Goal: Navigation & Orientation: Understand site structure

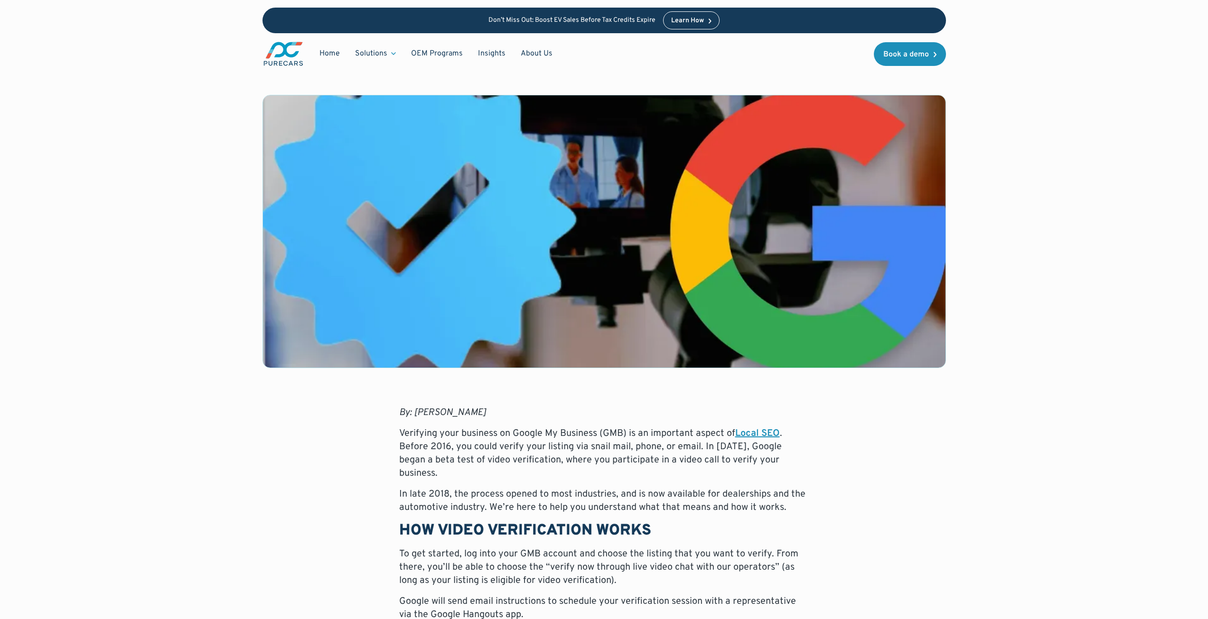
scroll to position [119, 0]
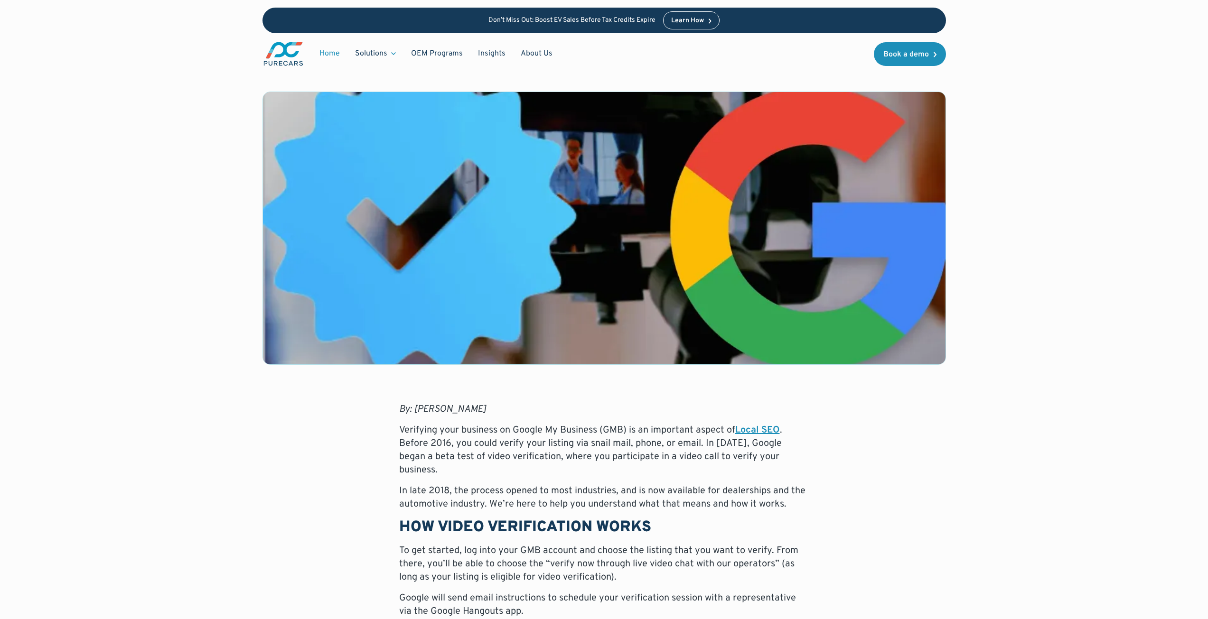
click at [325, 53] on link "Home" at bounding box center [330, 54] width 36 height 18
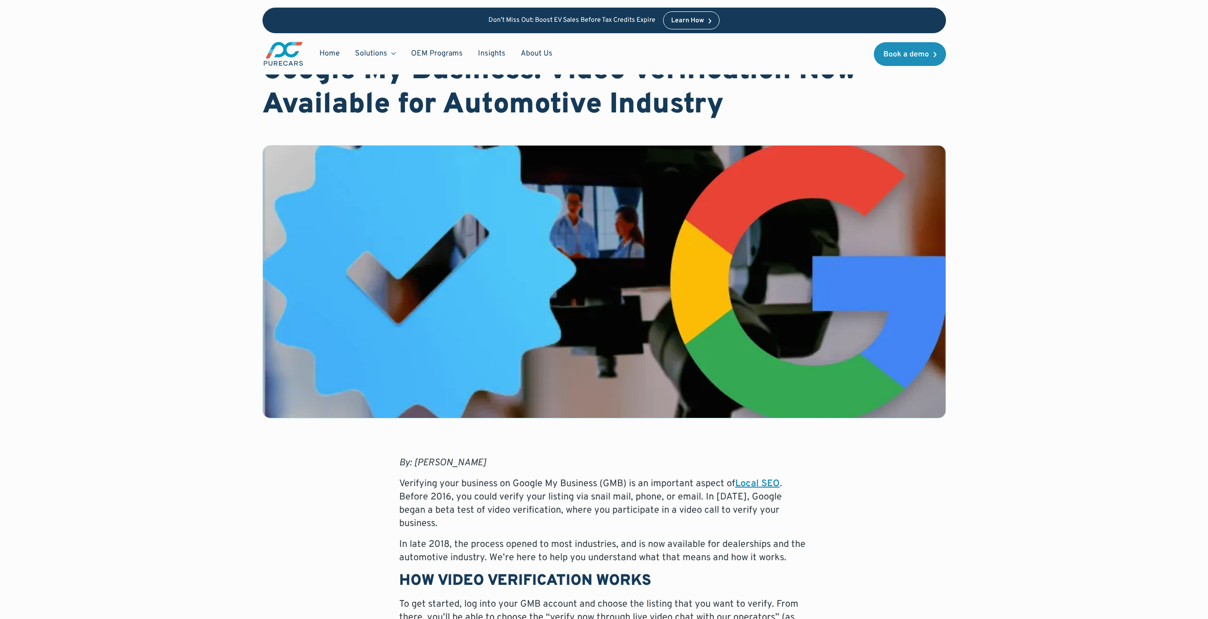
scroll to position [20, 0]
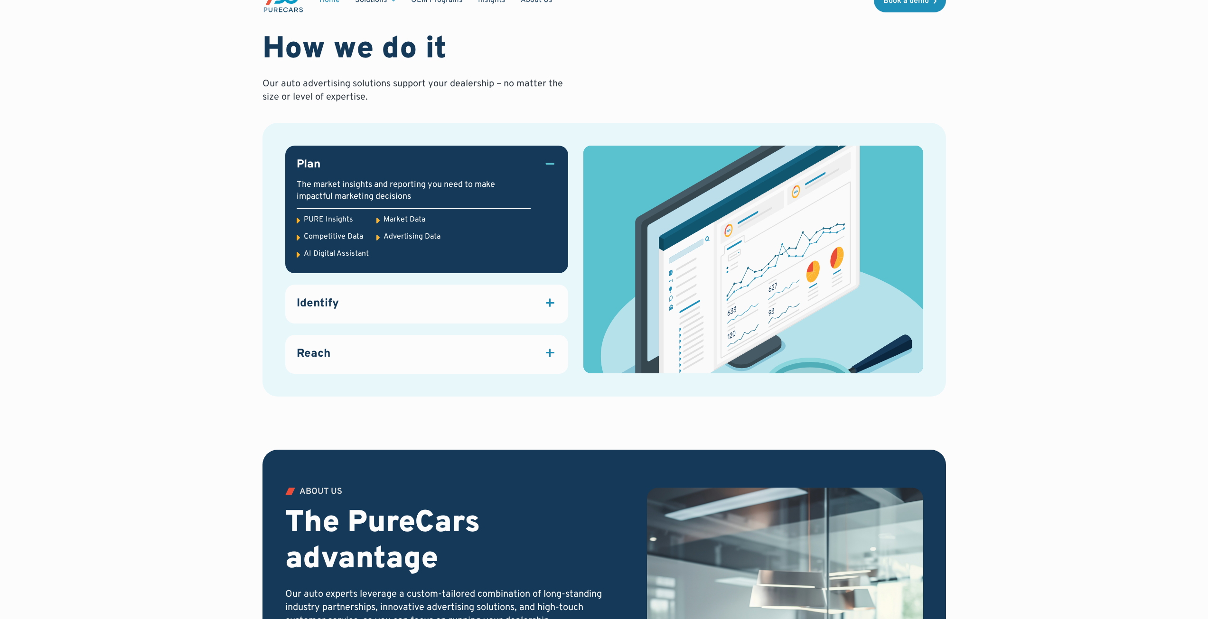
scroll to position [1350, 0]
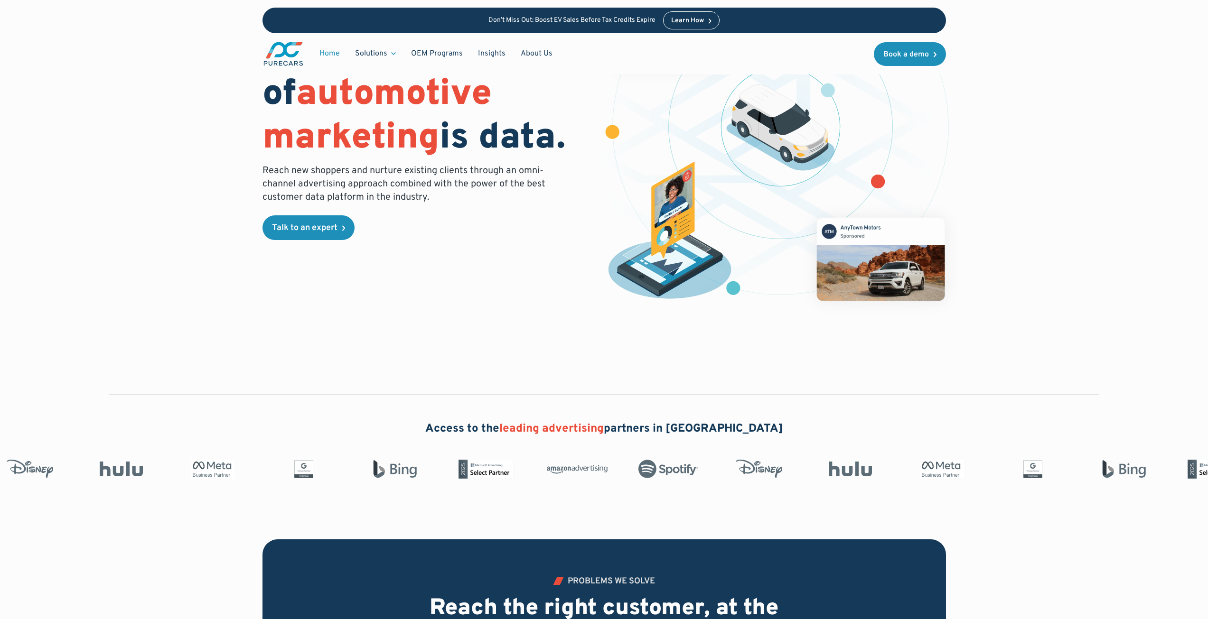
scroll to position [101, 0]
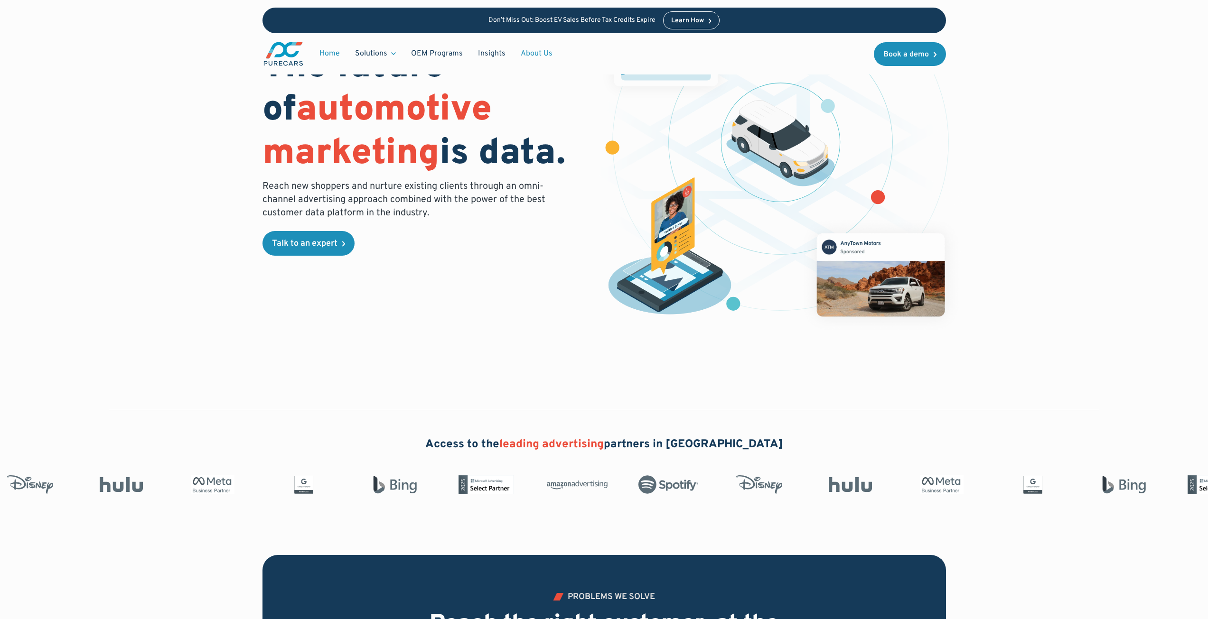
click at [529, 52] on link "About Us" at bounding box center [536, 54] width 47 height 18
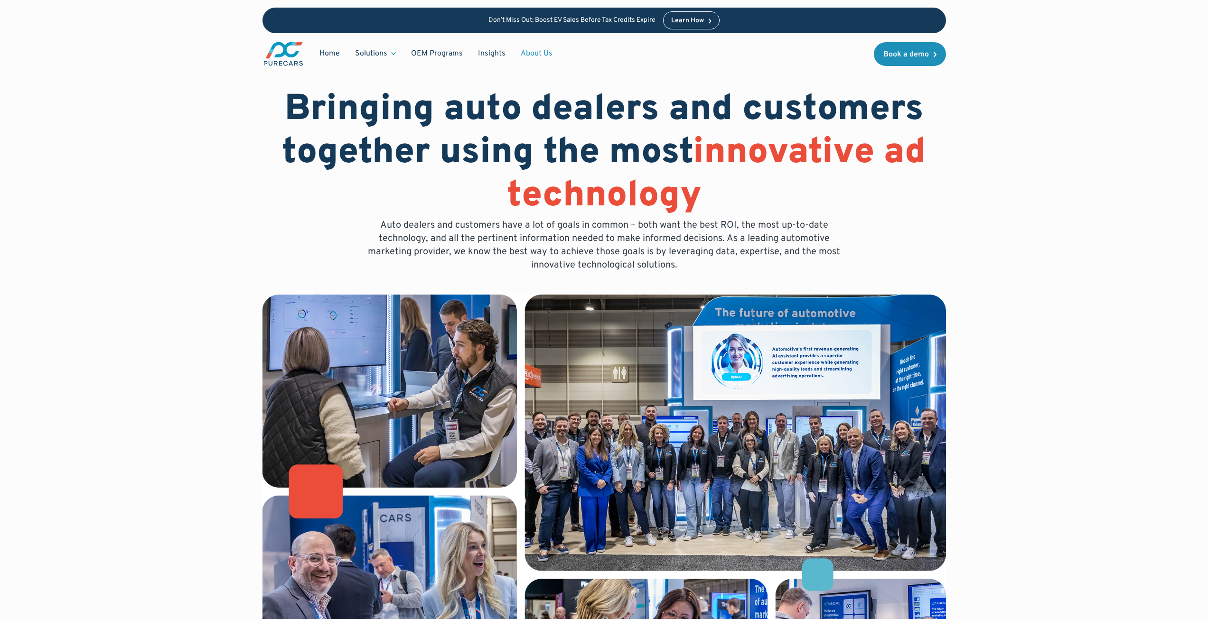
click at [1207, 104] on html "Don’t Miss Out: Boost EV Sales Before Tax Credits Expire Learn How Home Solutio…" at bounding box center [604, 307] width 1208 height 619
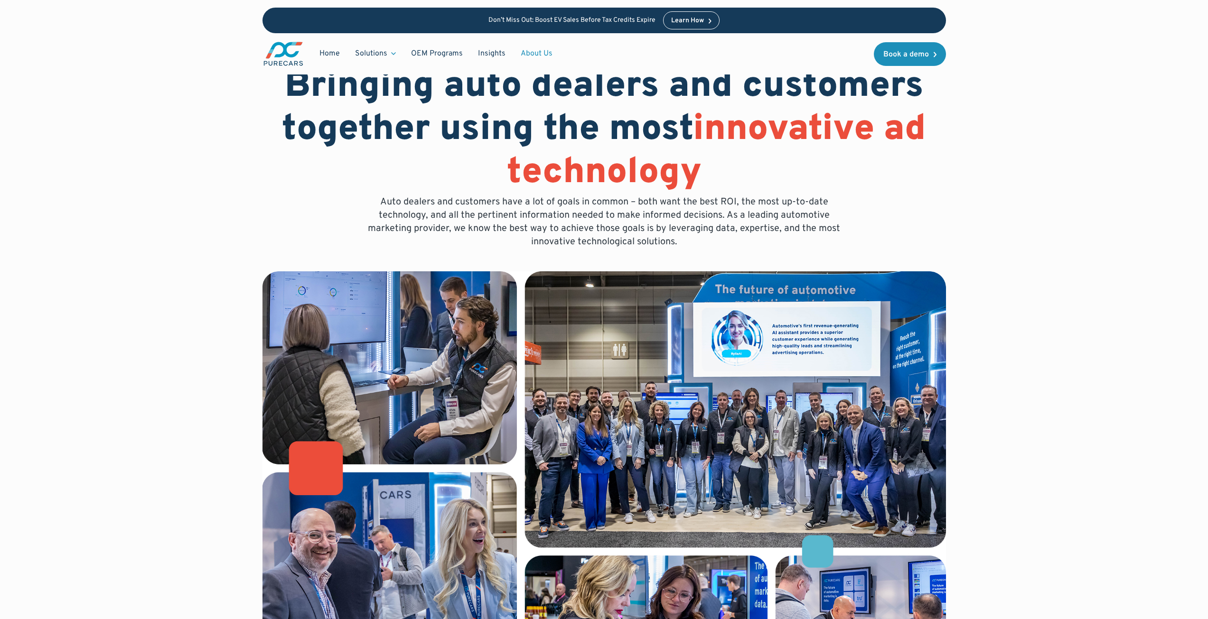
scroll to position [54, 0]
